Goal: Communication & Community: Answer question/provide support

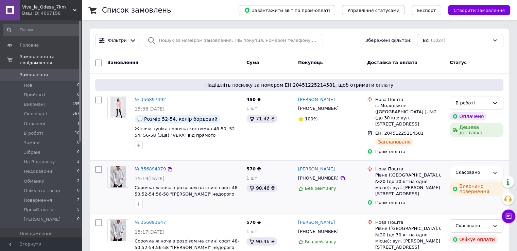
click at [148, 166] on link "№ 356894079" at bounding box center [150, 168] width 31 height 5
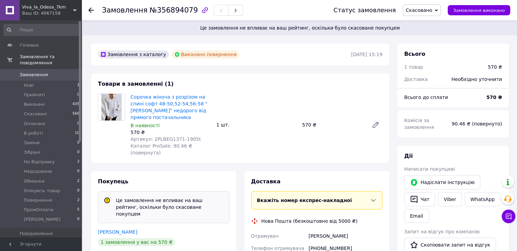
click at [90, 10] on icon at bounding box center [90, 9] width 5 height 5
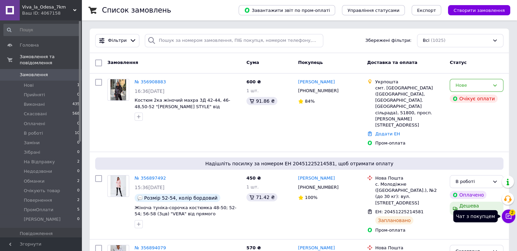
click at [506, 215] on icon at bounding box center [509, 217] width 6 height 6
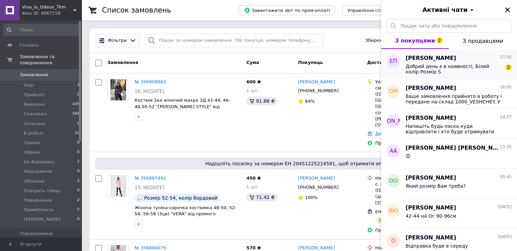
click at [475, 68] on span "Добрий день є в наявності, Білий колір Розмір S" at bounding box center [454, 69] width 97 height 11
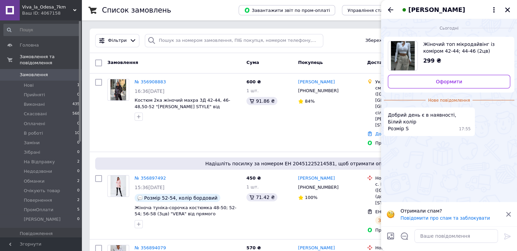
click at [451, 49] on span "Жіночий топ мікродайвінг із коміром 42-44; 44-46 (2цв) "BlaBlaDress" недорого в…" at bounding box center [464, 48] width 82 height 14
click at [454, 232] on textarea at bounding box center [456, 236] width 84 height 14
type textarea "Добрий день"
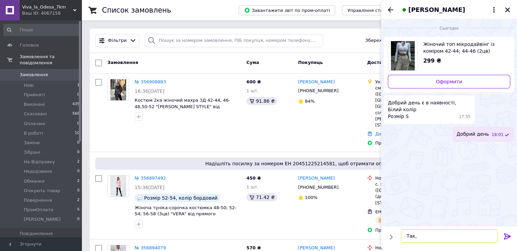
type textarea "Так, є"
click at [424, 237] on textarea at bounding box center [456, 236] width 84 height 14
paste textarea "Напишіть будь-ласка куди відправляти і хто буде отримувати посилку?"
type textarea "Напишіть будь-ласка куди відправляти і хто буде отримувати посилку?"
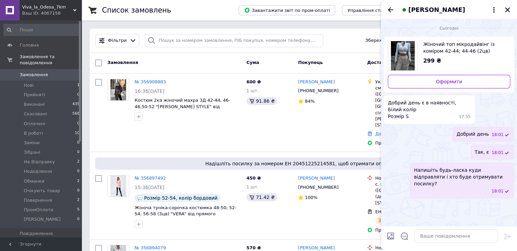
click at [510, 13] on button "Закрити" at bounding box center [508, 10] width 8 height 8
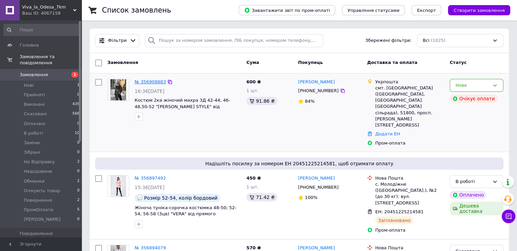
click at [147, 80] on link "№ 356908883" at bounding box center [150, 81] width 31 height 5
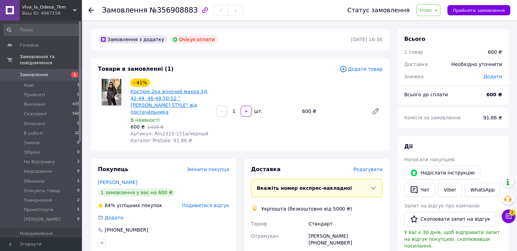
click at [146, 103] on link "Костюм 2ка жіночий махра 3Д 42-44, 46-48,50-52 "[PERSON_NAME] STYLE" від постач…" at bounding box center [169, 102] width 77 height 26
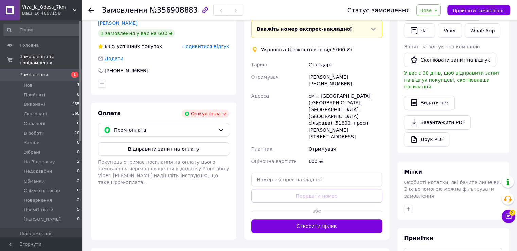
scroll to position [170, 0]
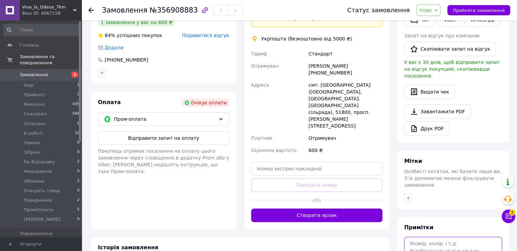
click at [429, 237] on textarea at bounding box center [453, 255] width 98 height 36
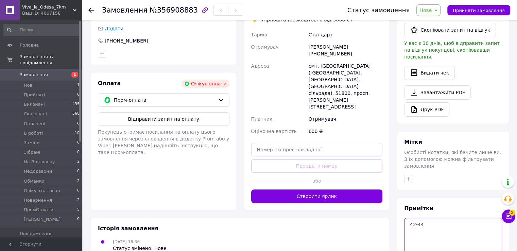
scroll to position [220, 0]
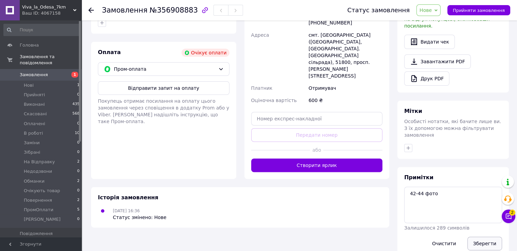
click at [481, 237] on button "Зберегти" at bounding box center [485, 244] width 35 height 14
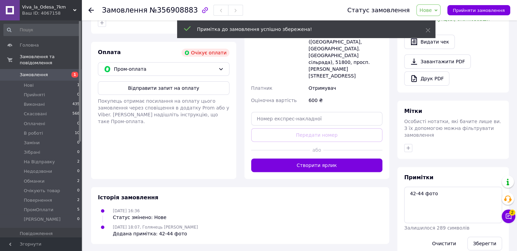
click at [432, 7] on span "Нове" at bounding box center [426, 9] width 12 height 5
click at [449, 22] on li "Прийнято" at bounding box center [439, 24] width 44 height 10
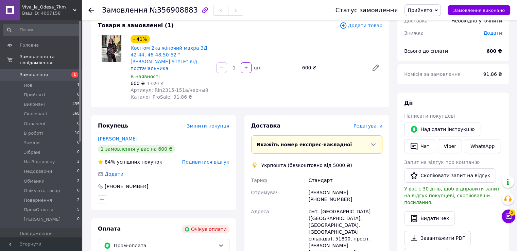
scroll to position [48, 0]
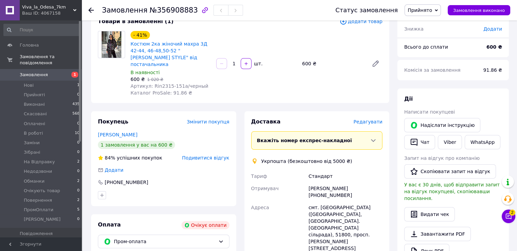
click at [448, 90] on div "[PERSON_NAME] покупцеві   [PERSON_NAME] інструкцію   Чат Viber WhatsApp Запит н…" at bounding box center [453, 176] width 112 height 176
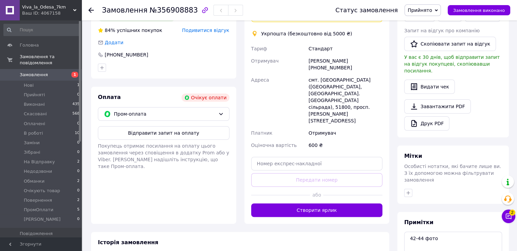
scroll to position [218, 0]
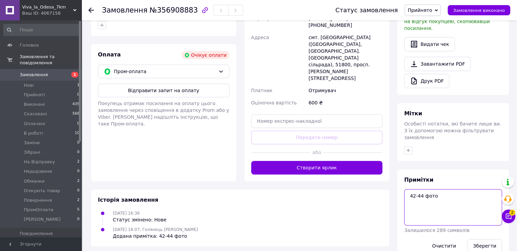
click at [422, 189] on textarea "42-44 фото" at bounding box center [453, 207] width 98 height 36
type textarea "сплатить 14.08 42-44 фото"
click at [494, 239] on button "Зберегти" at bounding box center [485, 246] width 35 height 14
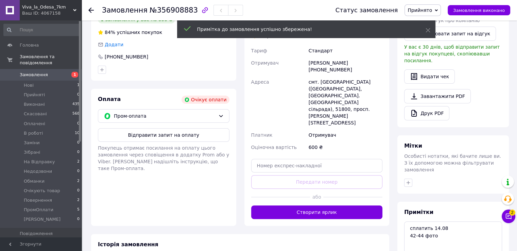
scroll to position [116, 0]
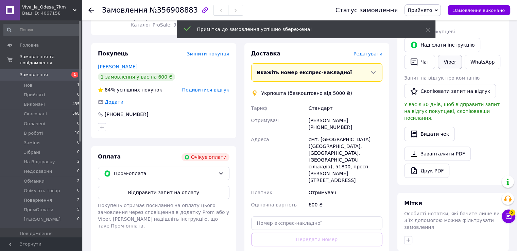
click at [445, 62] on link "Viber" at bounding box center [450, 62] width 24 height 14
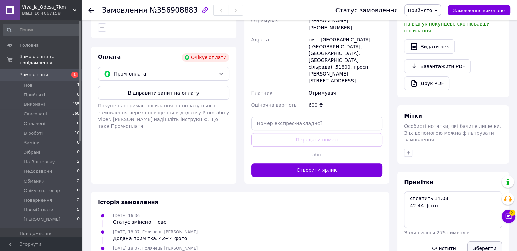
scroll to position [227, 0]
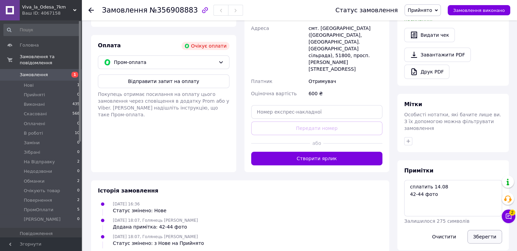
click at [487, 230] on button "Зберегти" at bounding box center [485, 237] width 35 height 14
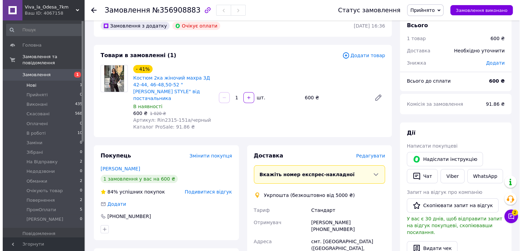
scroll to position [0, 0]
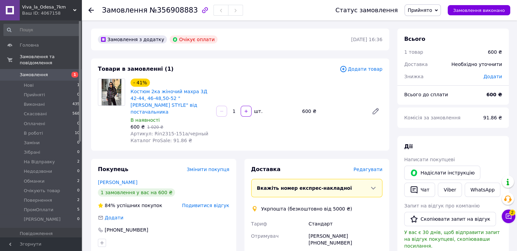
click at [49, 72] on span "Замовлення" at bounding box center [41, 75] width 43 height 6
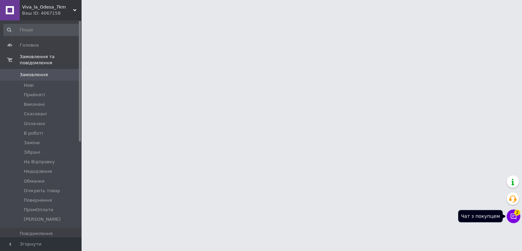
click at [516, 216] on icon at bounding box center [514, 217] width 6 height 6
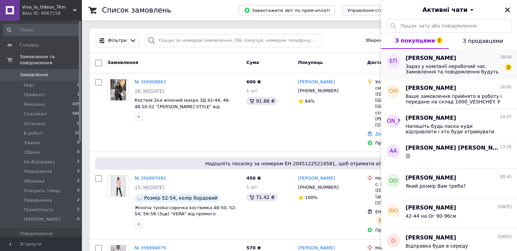
click at [449, 71] on span "Зараз у компанії неробочий час. Замовлення та повідомлення будуть оброблені в н…" at bounding box center [454, 69] width 97 height 11
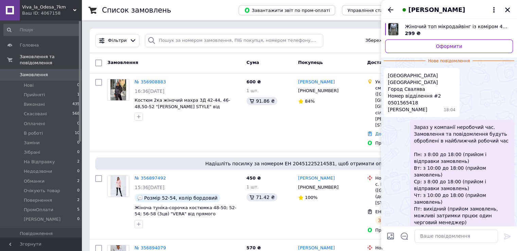
scroll to position [141, 0]
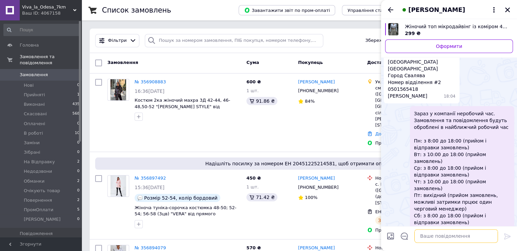
click at [437, 229] on textarea at bounding box center [456, 236] width 84 height 14
paste textarea "На картку якого банку Вам зручно оплатити? МоноБанк, ОщадБанк, ПриватБанк?"
type textarea "На картку якого банку Вам зручно оплатити? МоноБанк, ОщадБанк, ПриватБанк?"
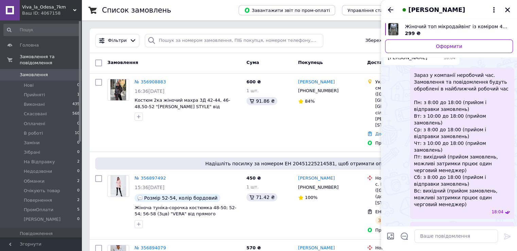
click at [388, 12] on icon "Назад" at bounding box center [391, 10] width 8 height 8
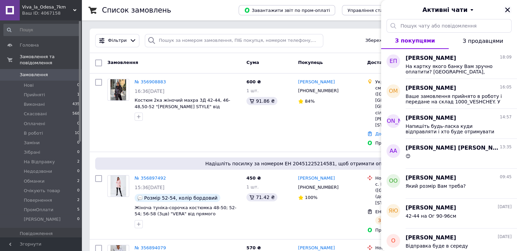
click at [509, 9] on icon "Закрити" at bounding box center [508, 10] width 6 height 6
